Goal: Find specific page/section: Find specific page/section

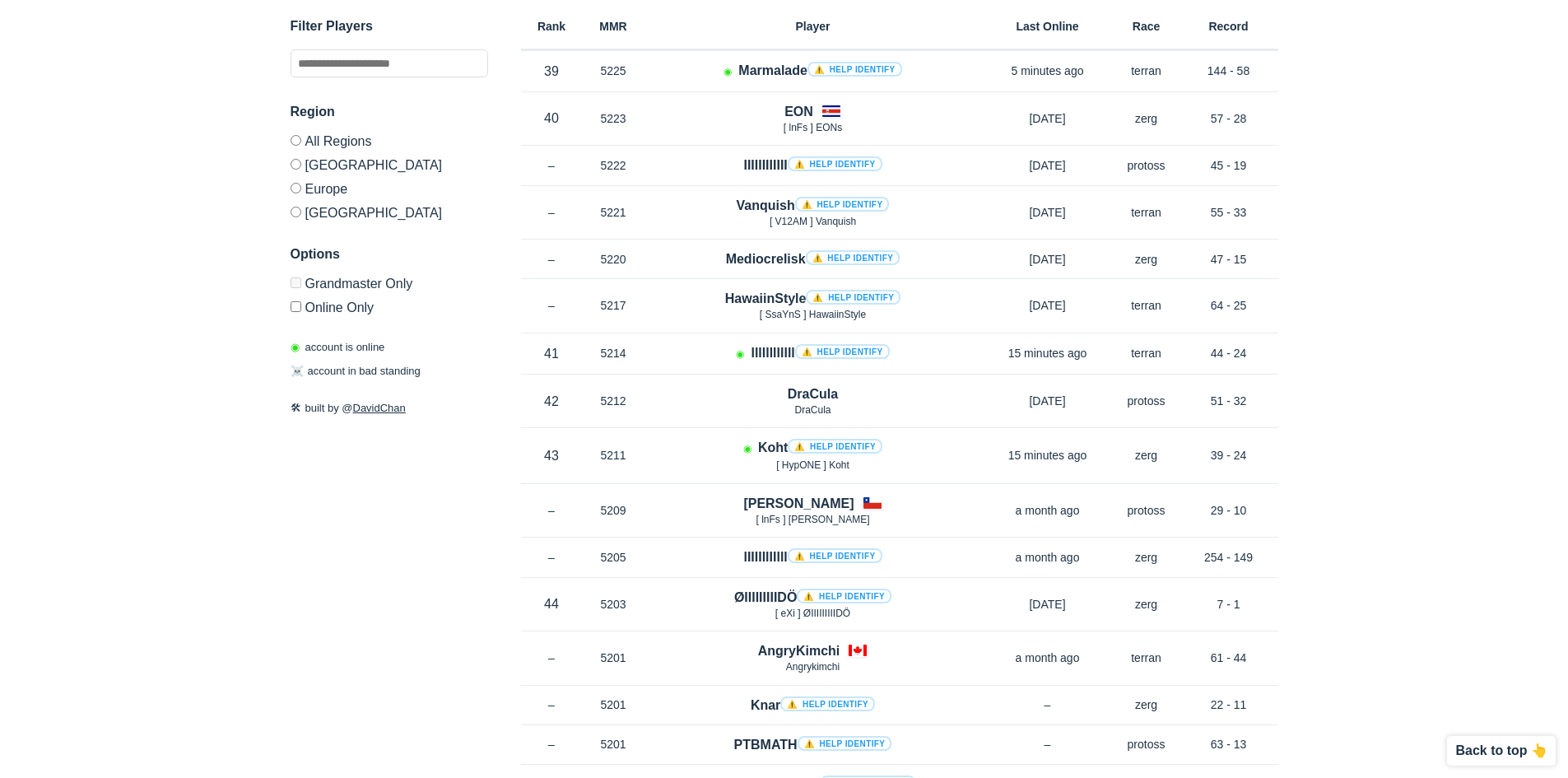
scroll to position [9097, 0]
